Goal: Transaction & Acquisition: Purchase product/service

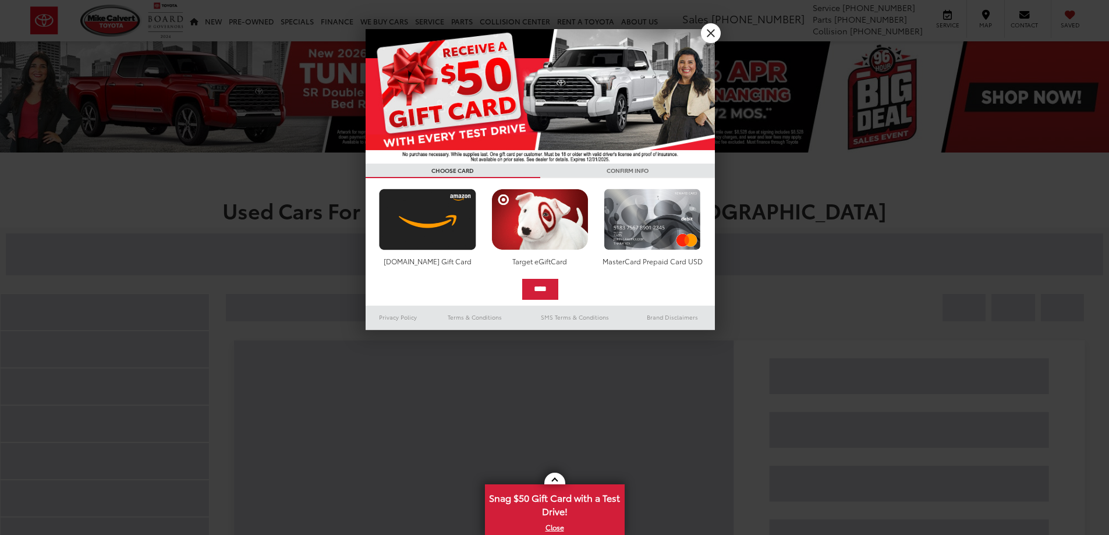
click at [710, 164] on h3 "CONFIRM INFO" at bounding box center [627, 171] width 175 height 15
click at [712, 30] on link "X" at bounding box center [711, 33] width 20 height 20
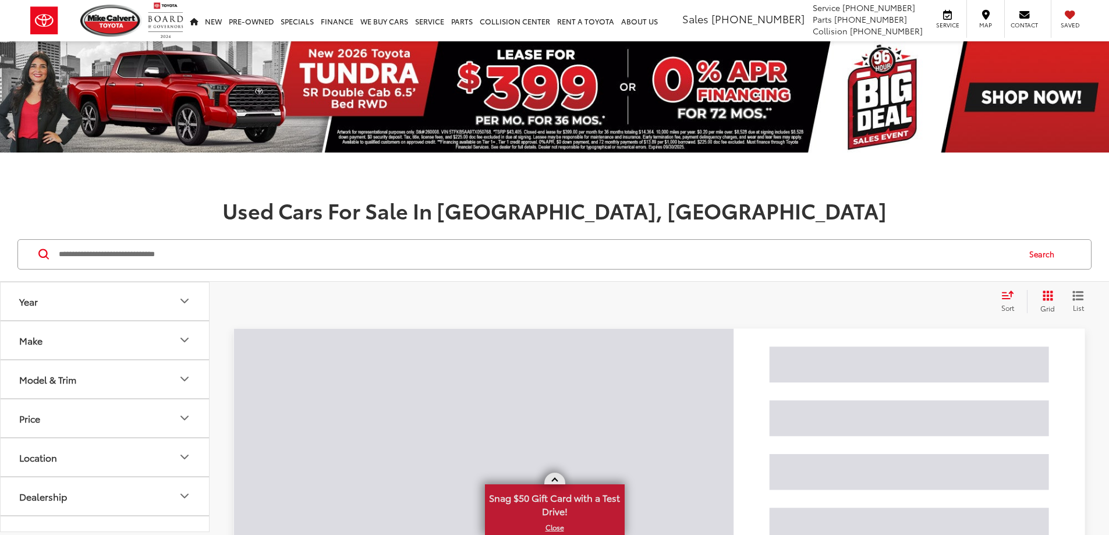
click at [551, 476] on link at bounding box center [554, 479] width 21 height 12
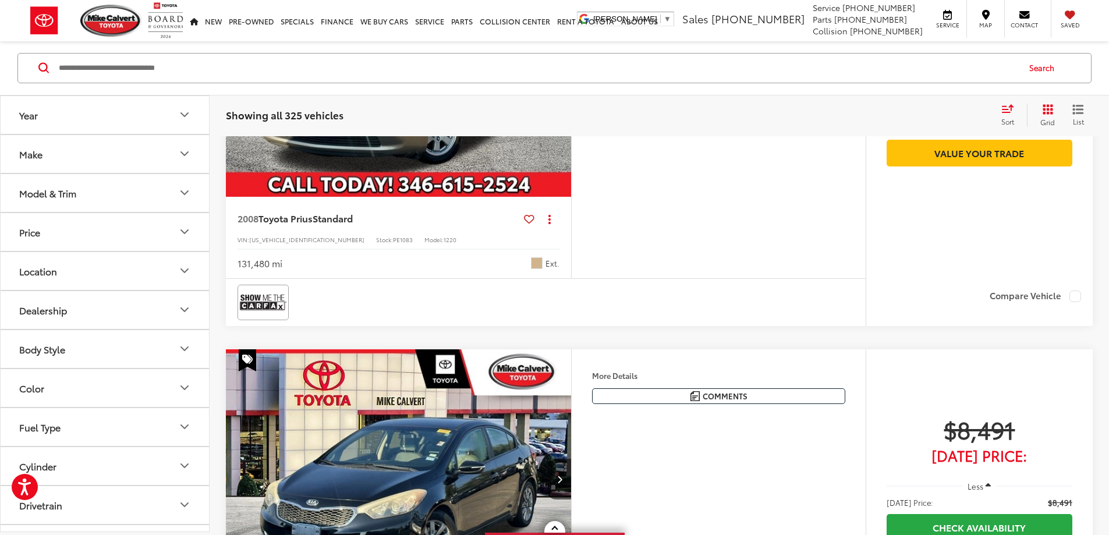
scroll to position [4423, 0]
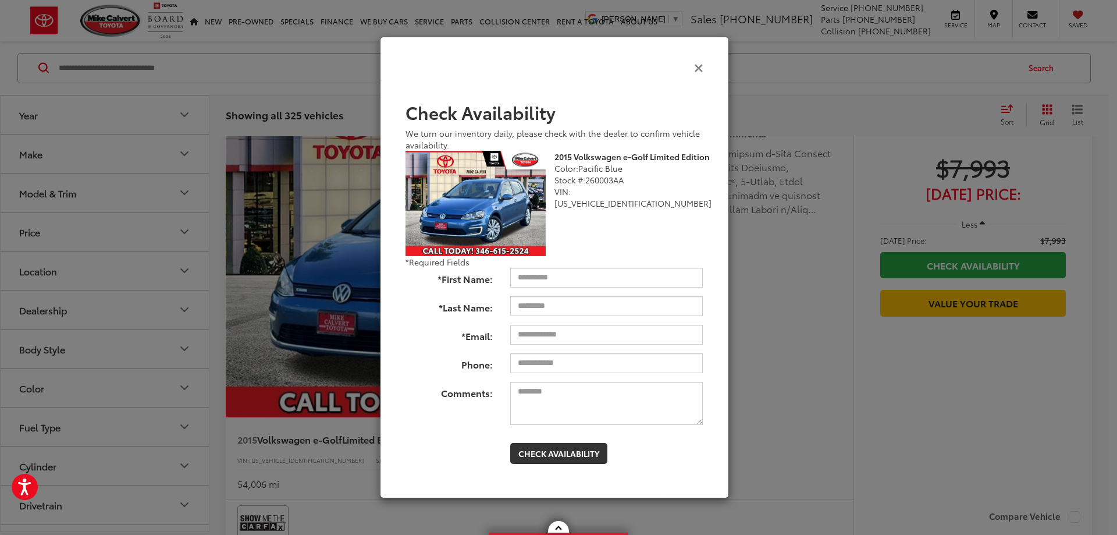
click at [701, 66] on icon "Close" at bounding box center [698, 67] width 9 height 12
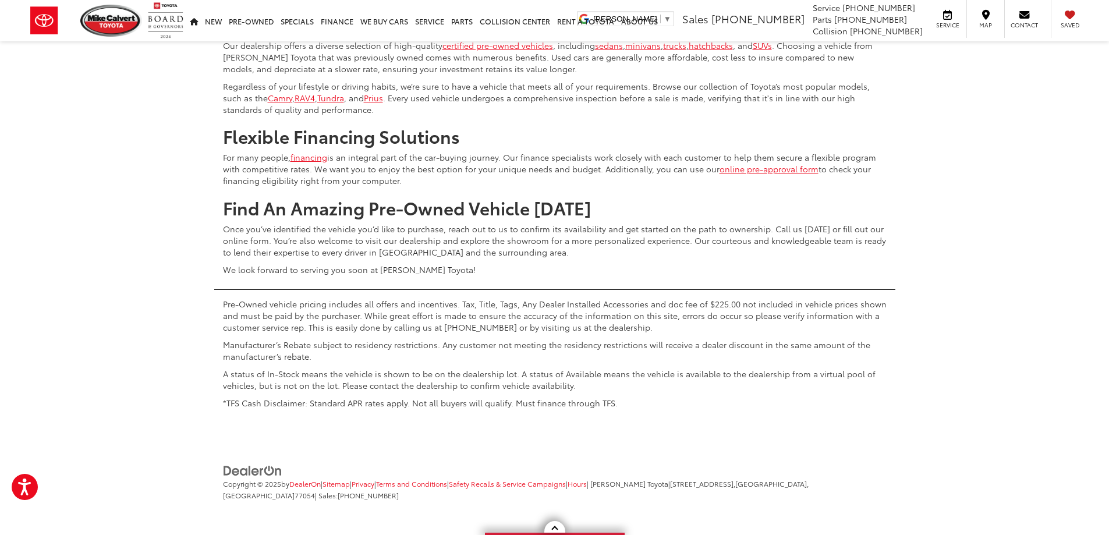
scroll to position [5820, 0]
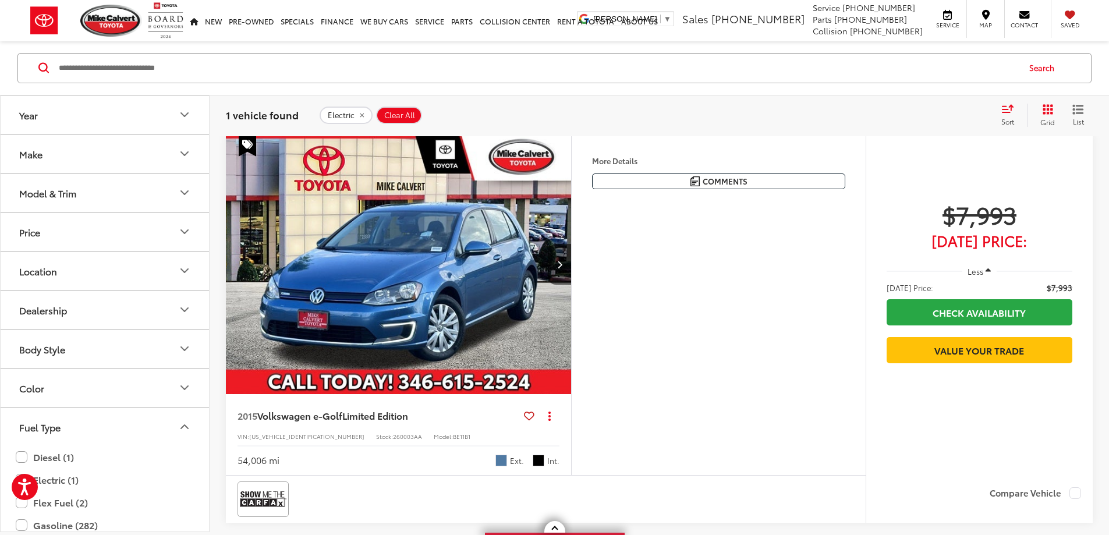
scroll to position [186, 0]
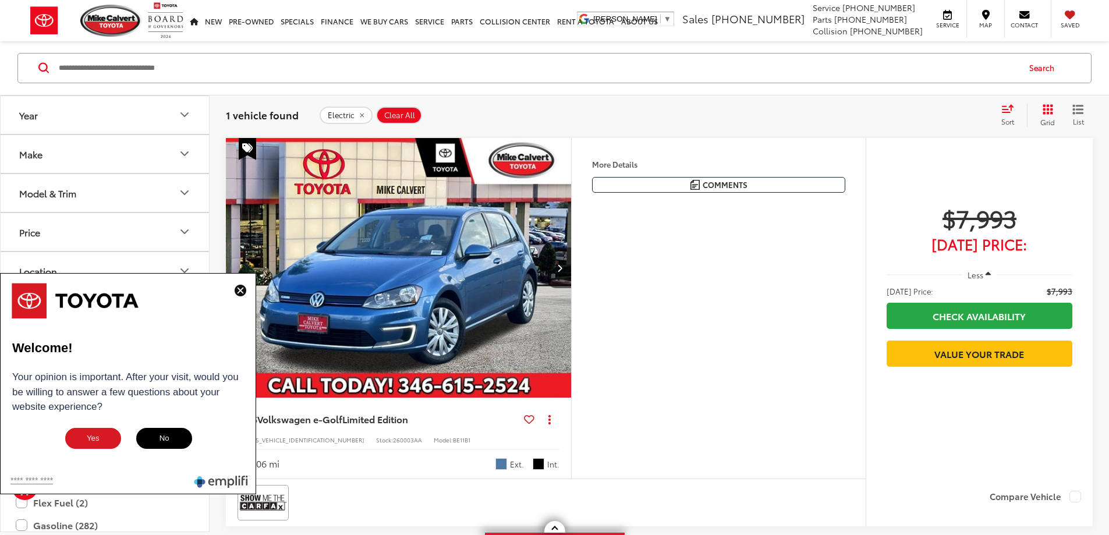
click at [240, 289] on img at bounding box center [241, 291] width 12 height 12
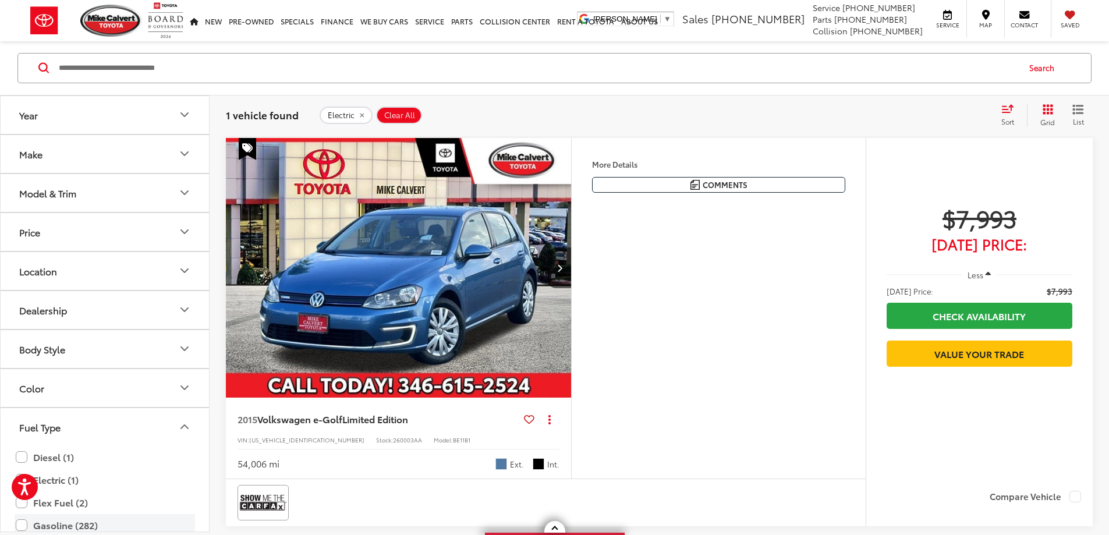
scroll to position [175, 0]
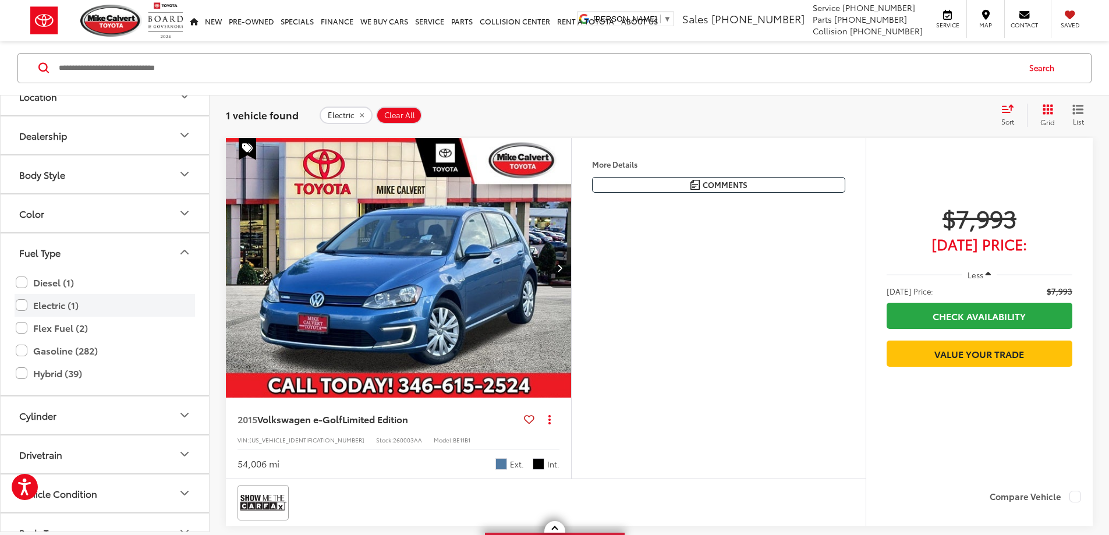
click at [17, 305] on label "Electric (1)" at bounding box center [105, 305] width 178 height 20
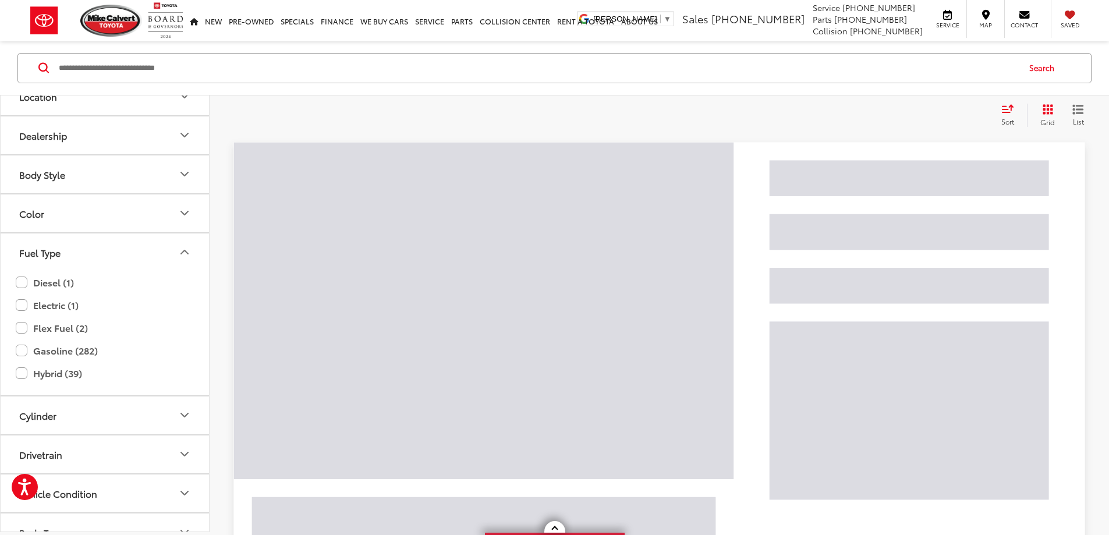
click at [187, 250] on icon "Fuel Type" at bounding box center [185, 253] width 14 height 14
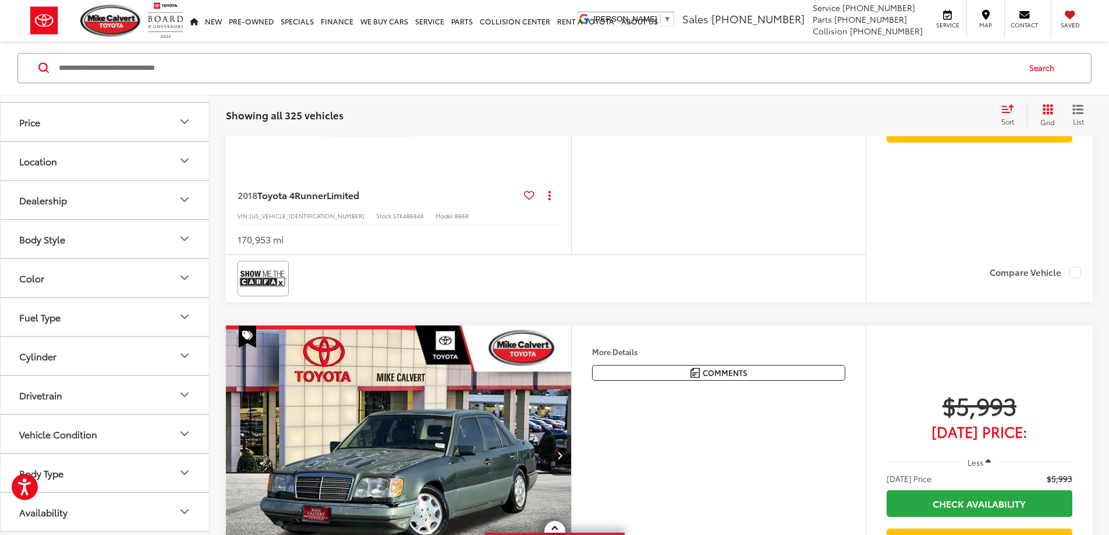
scroll to position [419, 0]
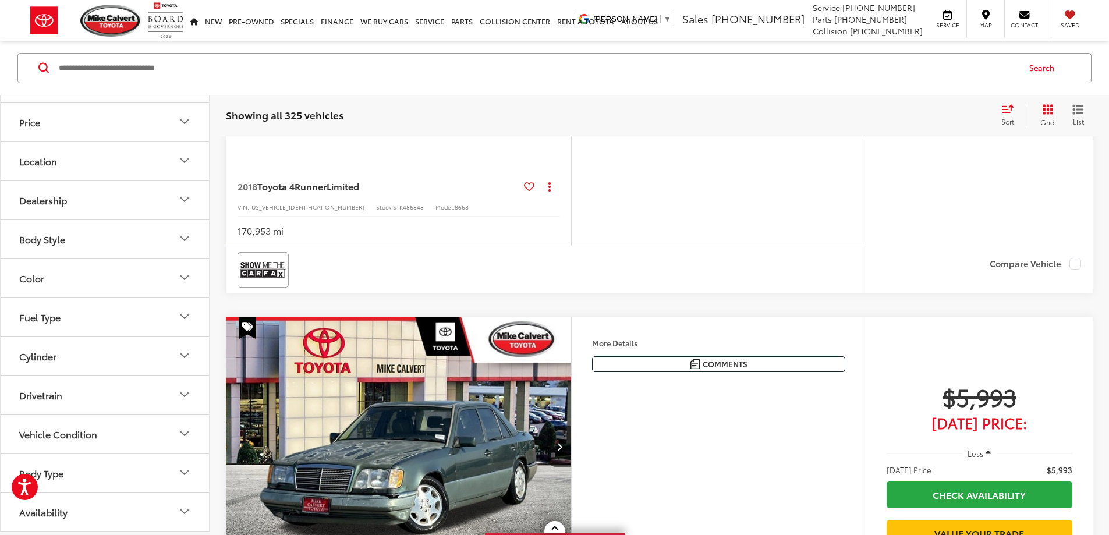
click at [146, 425] on button "Vehicle Condition" at bounding box center [106, 434] width 210 height 38
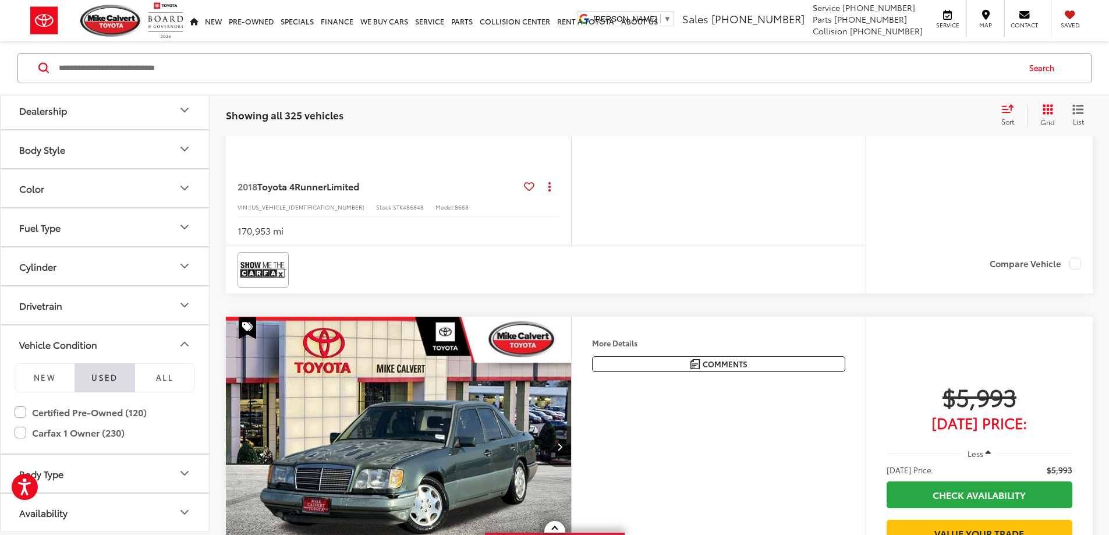
scroll to position [200, 0]
click at [164, 346] on button "Vehicle Condition" at bounding box center [106, 344] width 210 height 38
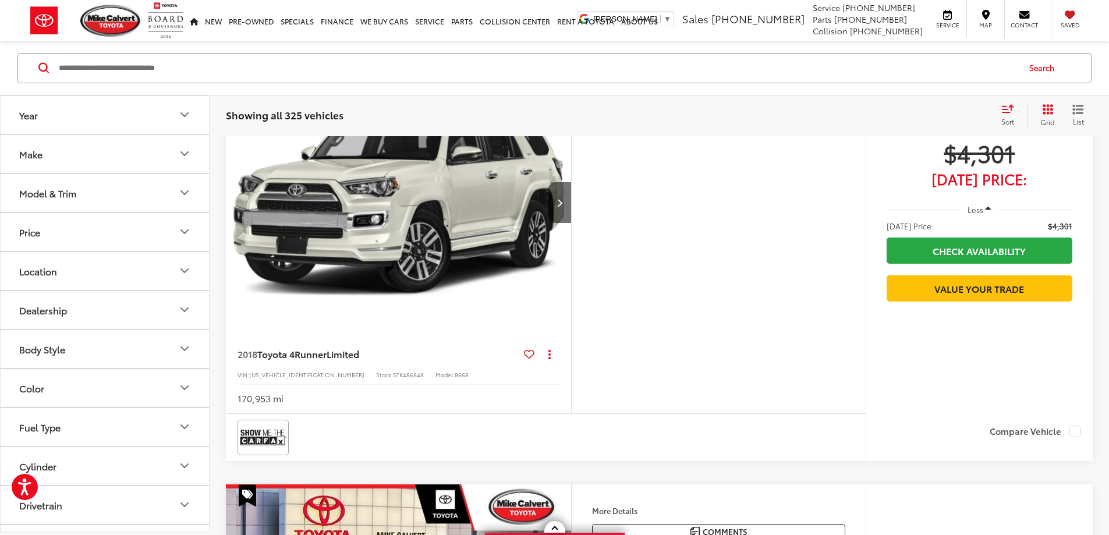
scroll to position [244, 0]
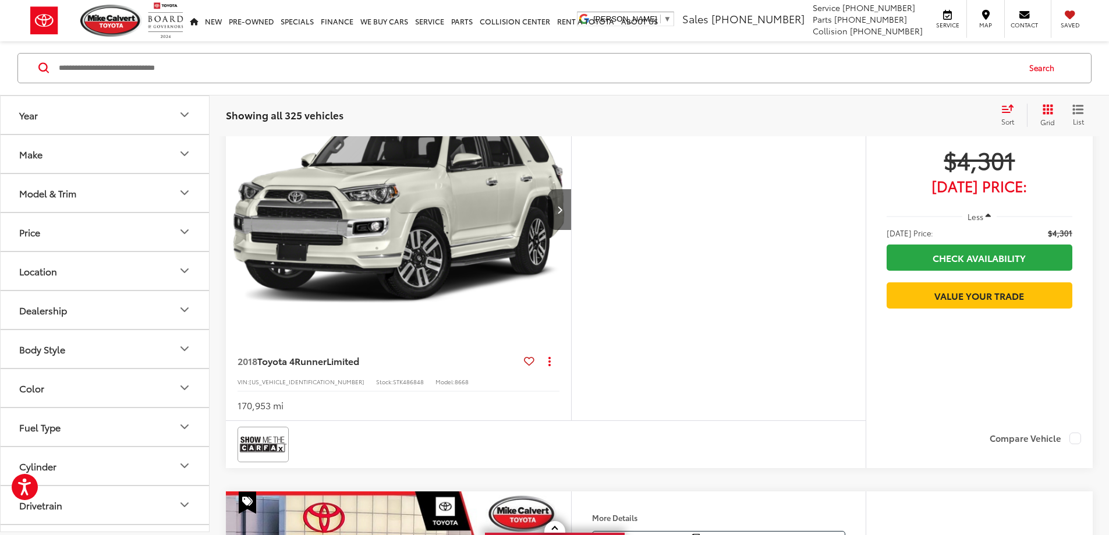
click at [167, 189] on button "Model & Trim" at bounding box center [106, 193] width 210 height 38
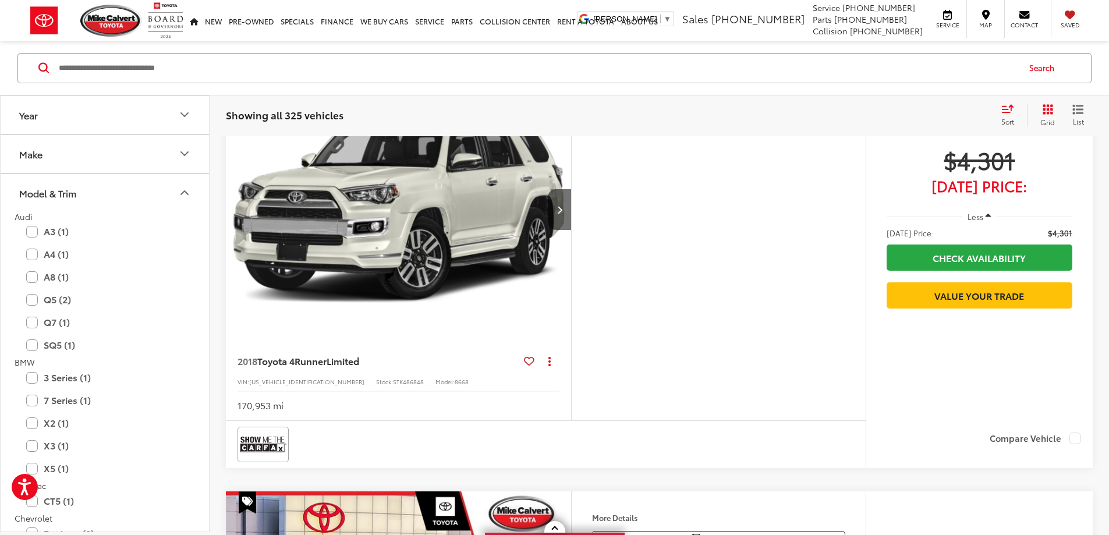
click at [168, 187] on button "Model & Trim" at bounding box center [106, 193] width 210 height 38
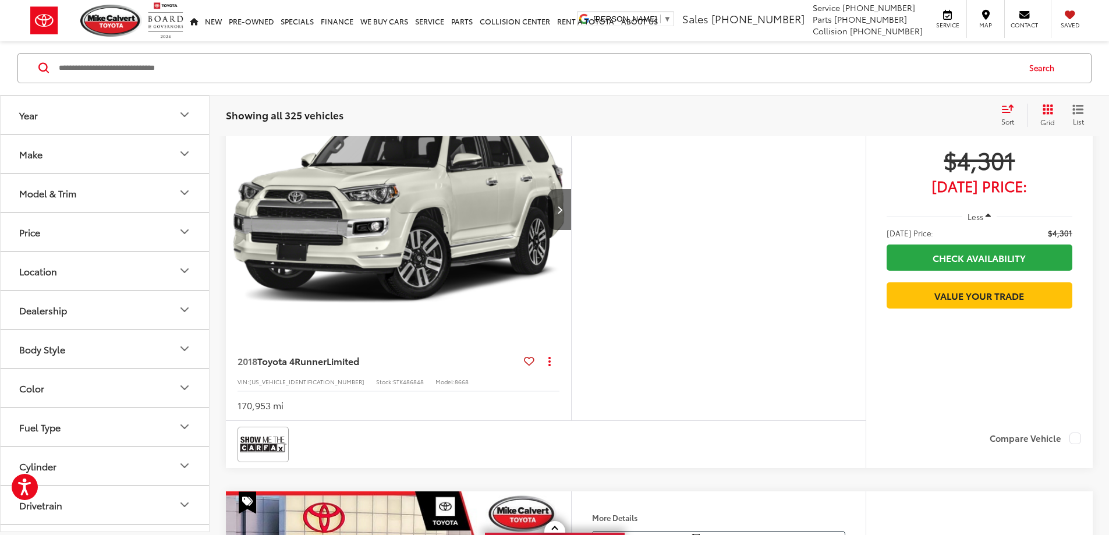
click at [172, 249] on div "Price * — ****** 0 86000 Special Offers Only Only show vehicles with special of…" at bounding box center [105, 231] width 208 height 39
click at [174, 238] on button "Price" at bounding box center [106, 232] width 210 height 38
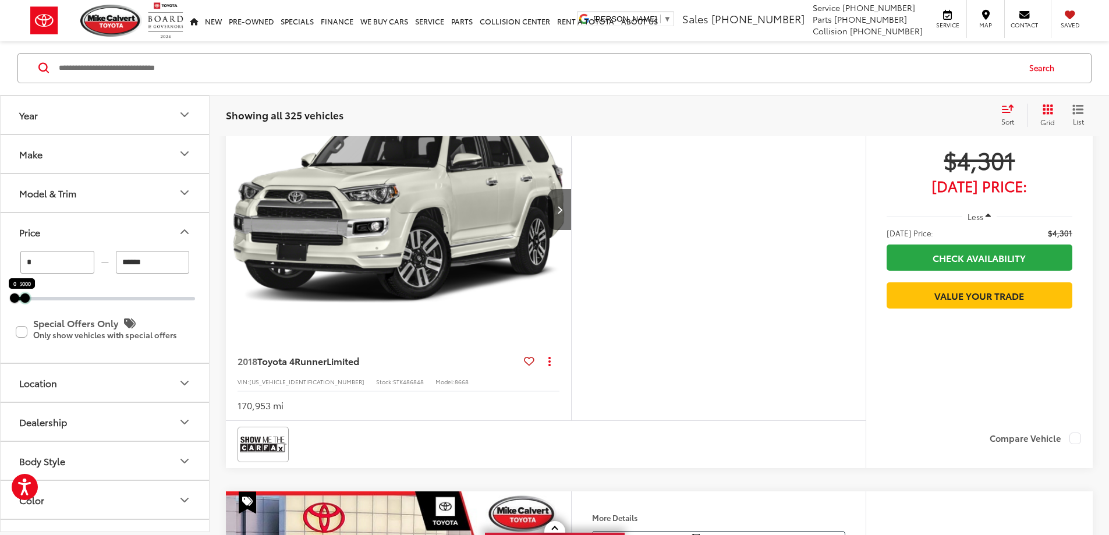
drag, startPoint x: 191, startPoint y: 300, endPoint x: 21, endPoint y: 302, distance: 170.0
click at [21, 302] on div at bounding box center [24, 297] width 9 height 9
type input "*****"
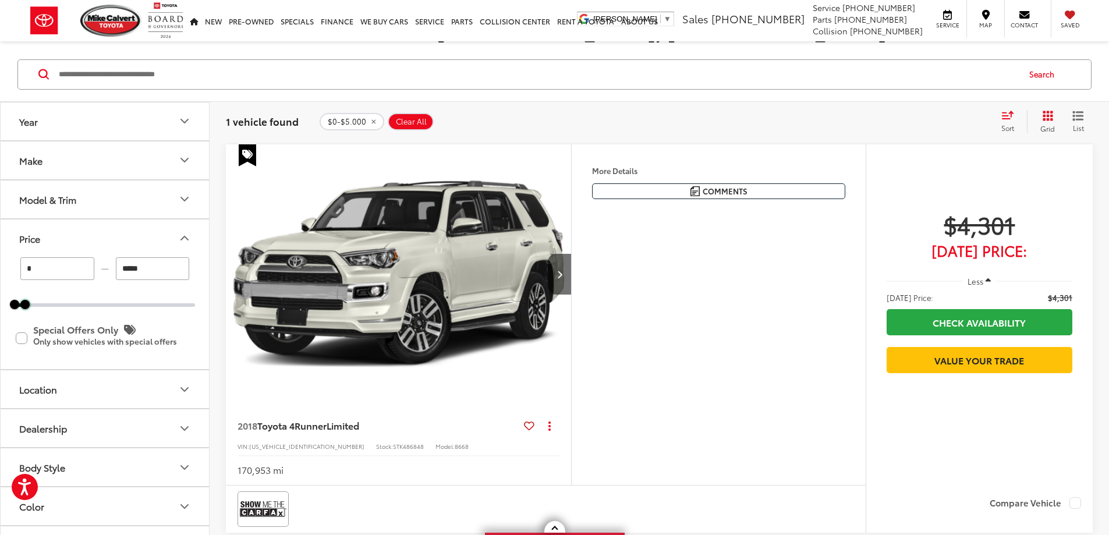
scroll to position [128, 0]
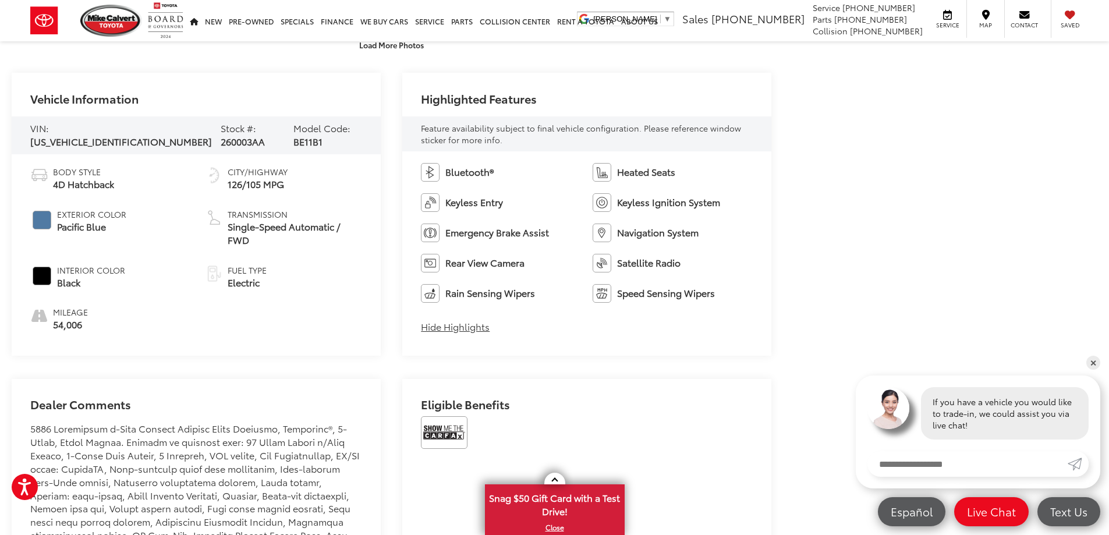
scroll to position [582, 0]
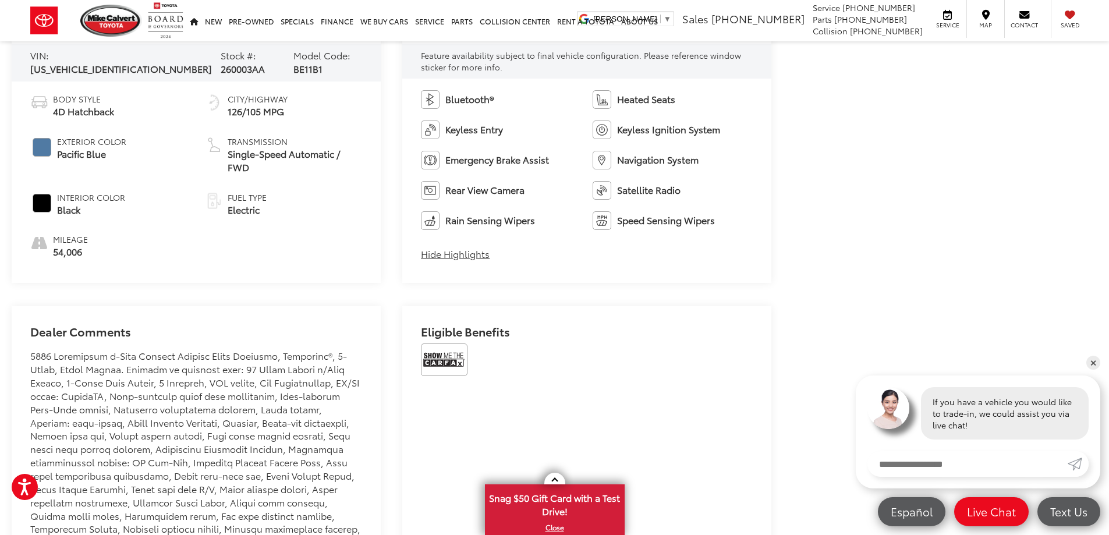
click at [445, 254] on button "Hide Highlights" at bounding box center [455, 253] width 69 height 13
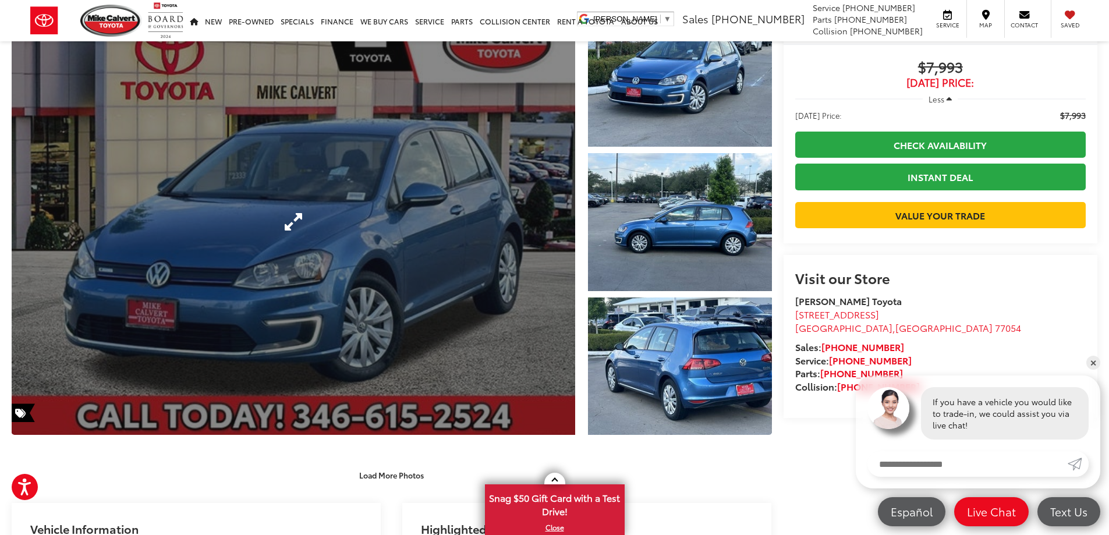
scroll to position [0, 0]
